Goal: Manage account settings

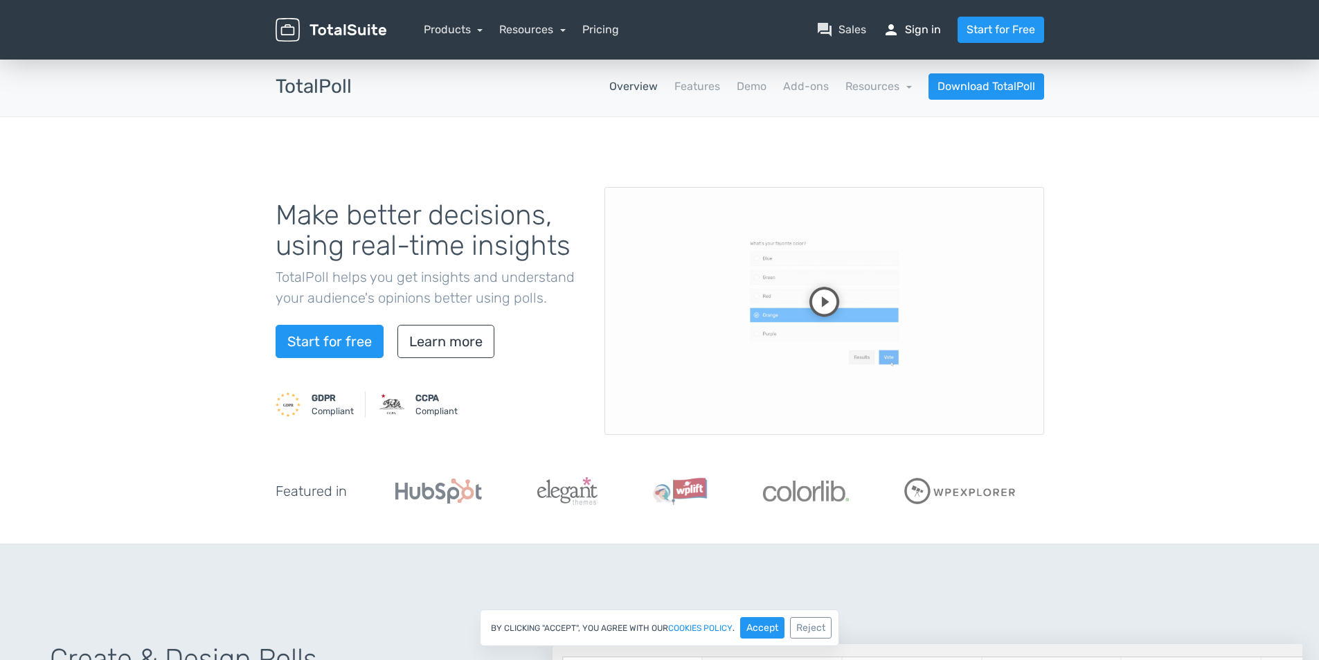
click at [925, 25] on link "person Sign in" at bounding box center [912, 29] width 58 height 17
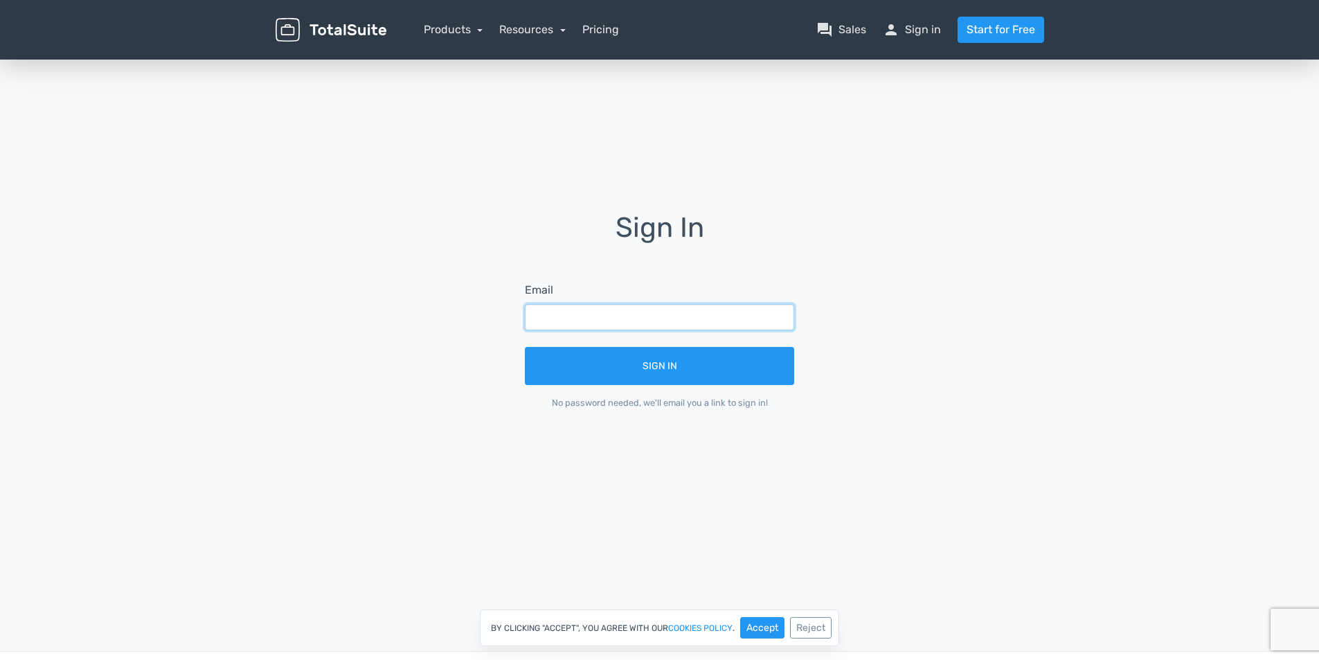
click at [623, 320] on input "text" at bounding box center [659, 317] width 269 height 26
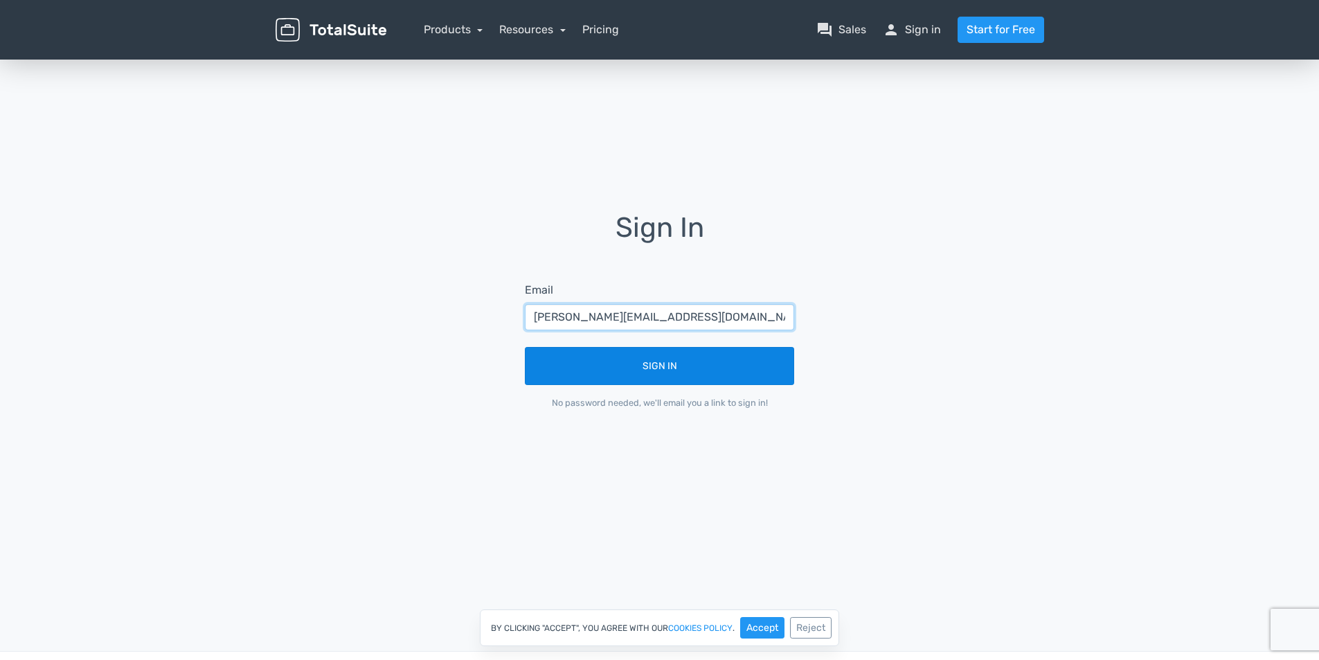
type input "susan@welovepeterborough.co.uk"
click at [645, 359] on button "Sign In" at bounding box center [659, 366] width 269 height 38
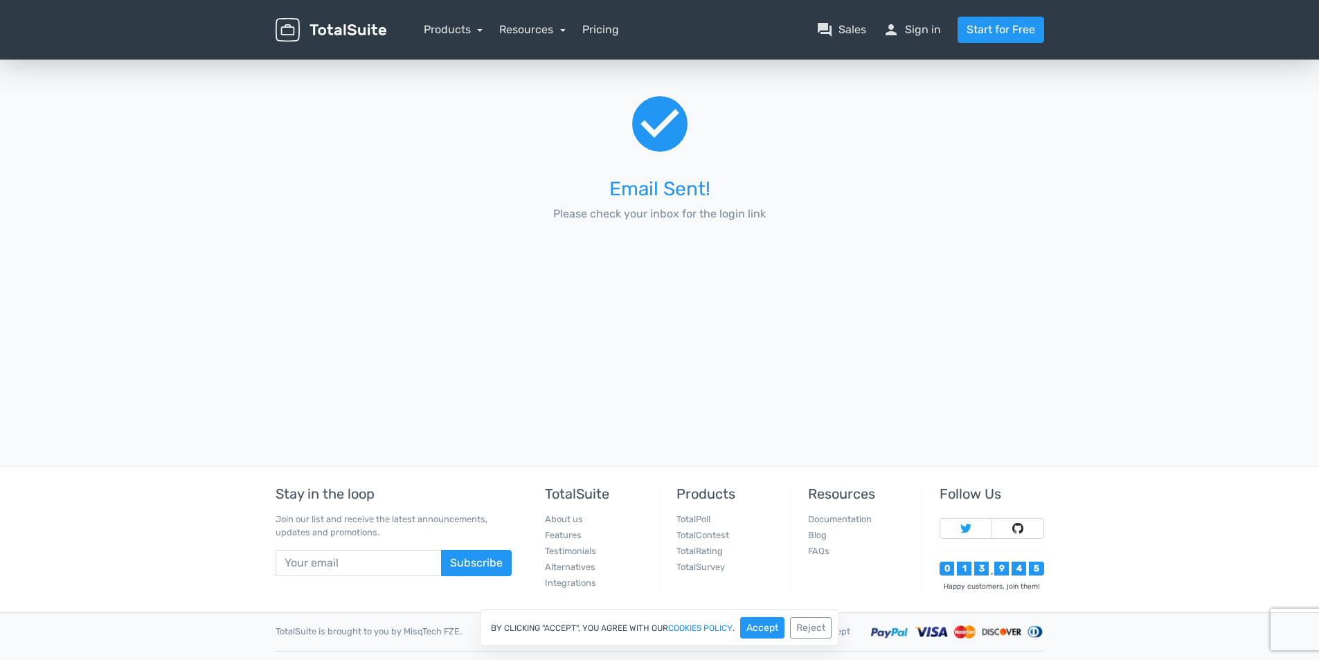
scroll to position [212, 0]
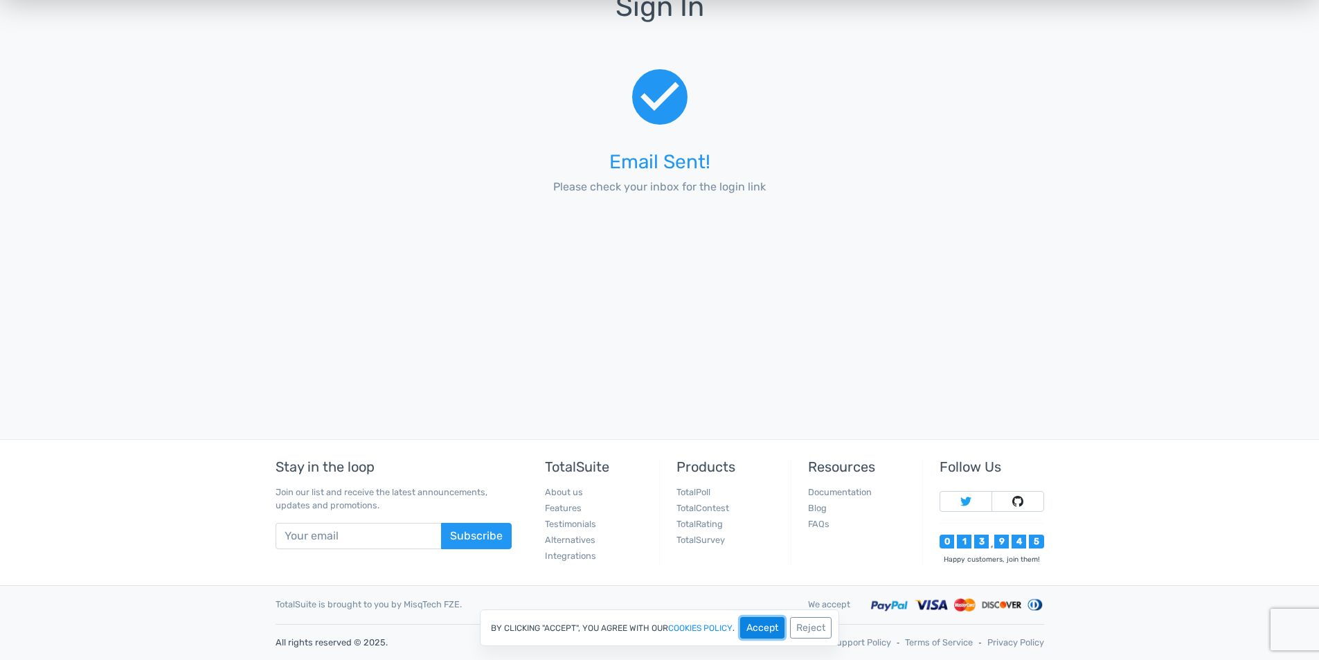
click at [750, 631] on button "Accept" at bounding box center [762, 627] width 44 height 21
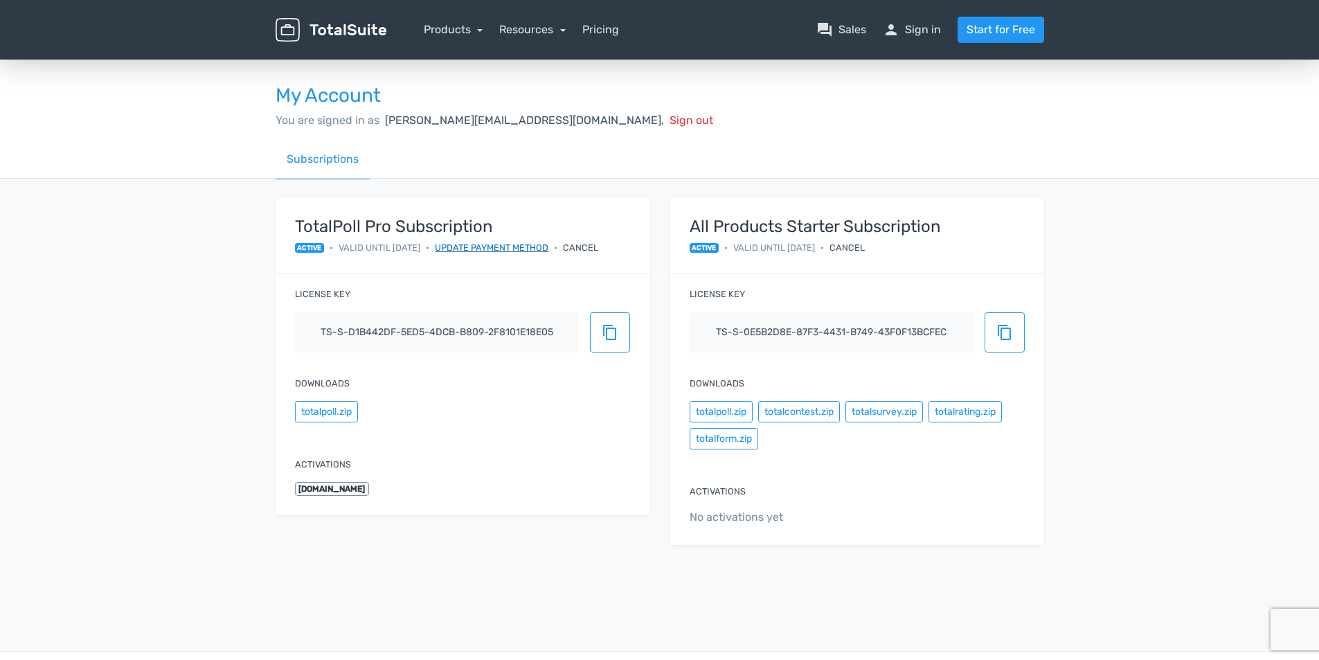
click at [521, 246] on link "Update payment method" at bounding box center [492, 247] width 114 height 13
